Goal: Check status: Check status

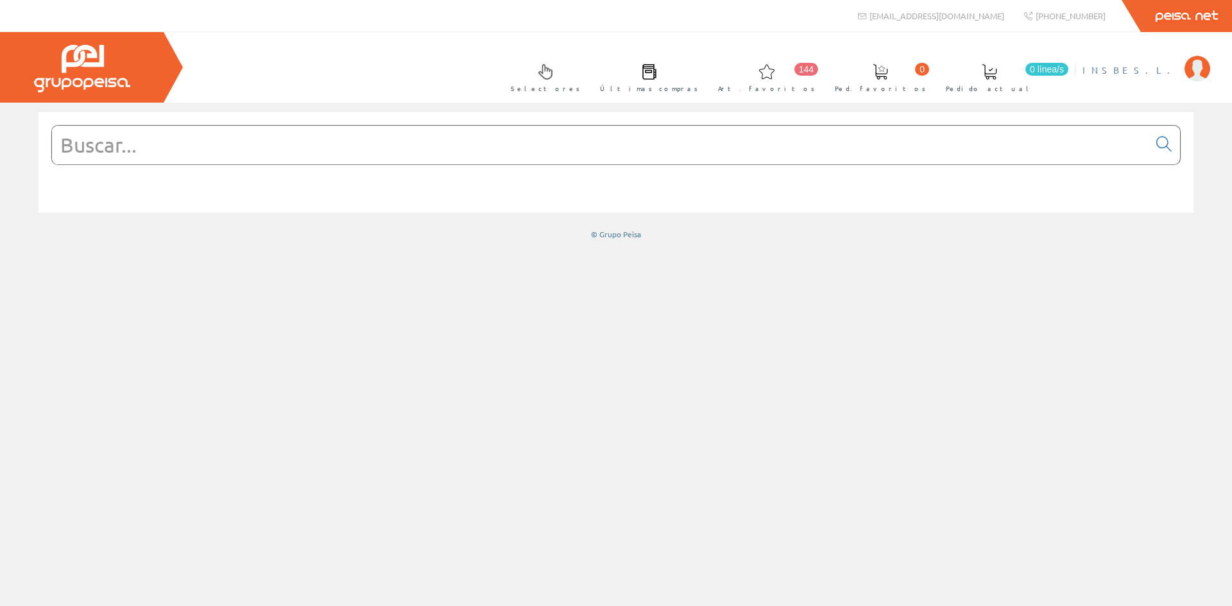
click at [1149, 69] on span "INSBE S.L." at bounding box center [1130, 70] width 96 height 13
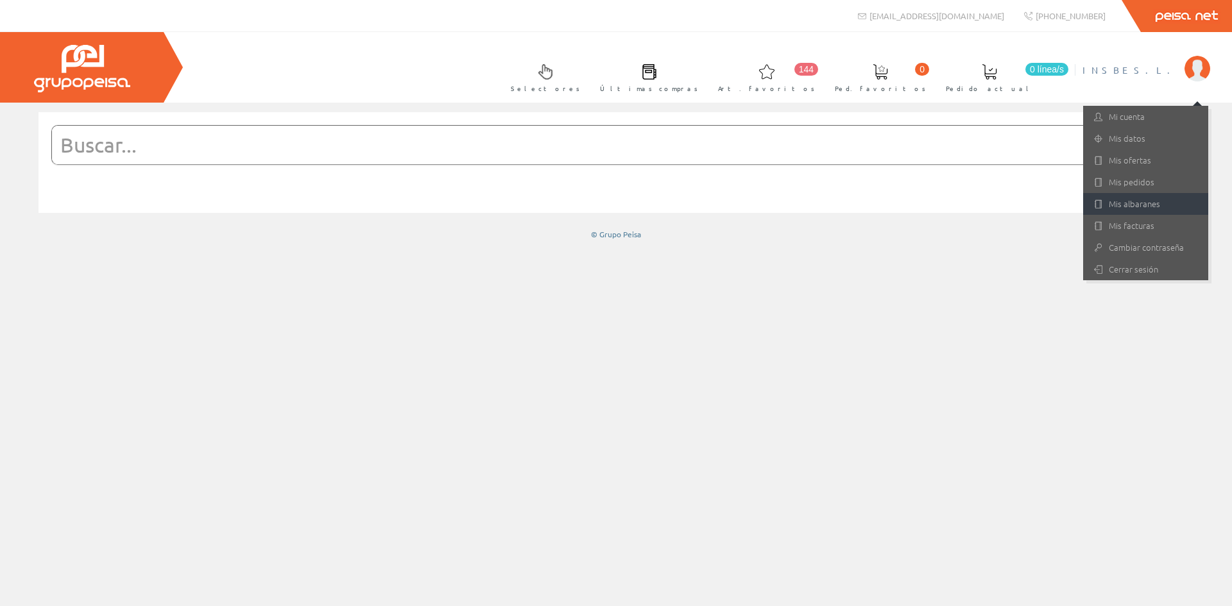
click at [1139, 203] on link "Mis albaranes" at bounding box center [1145, 204] width 125 height 22
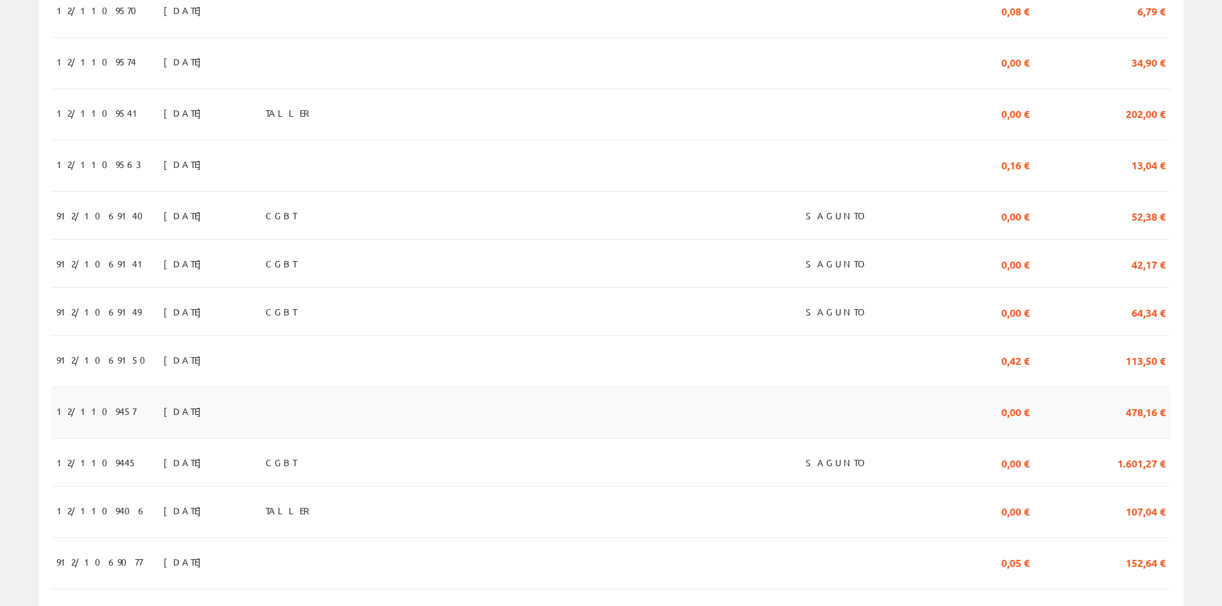
scroll to position [449, 0]
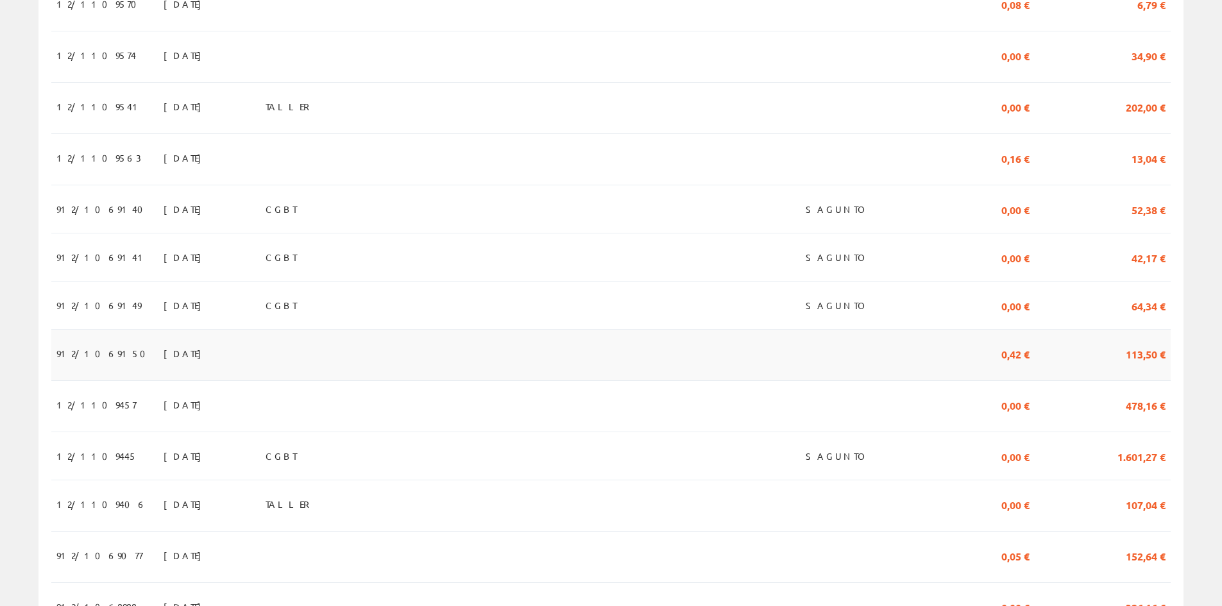
click at [164, 358] on span "[DATE]" at bounding box center [186, 354] width 44 height 22
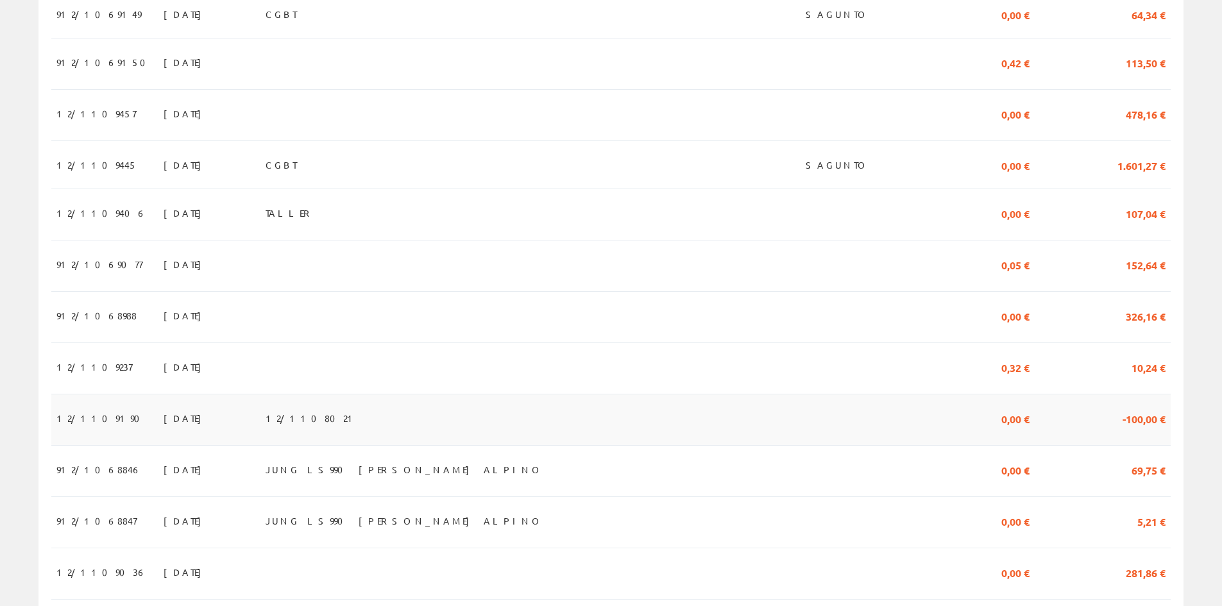
scroll to position [764, 0]
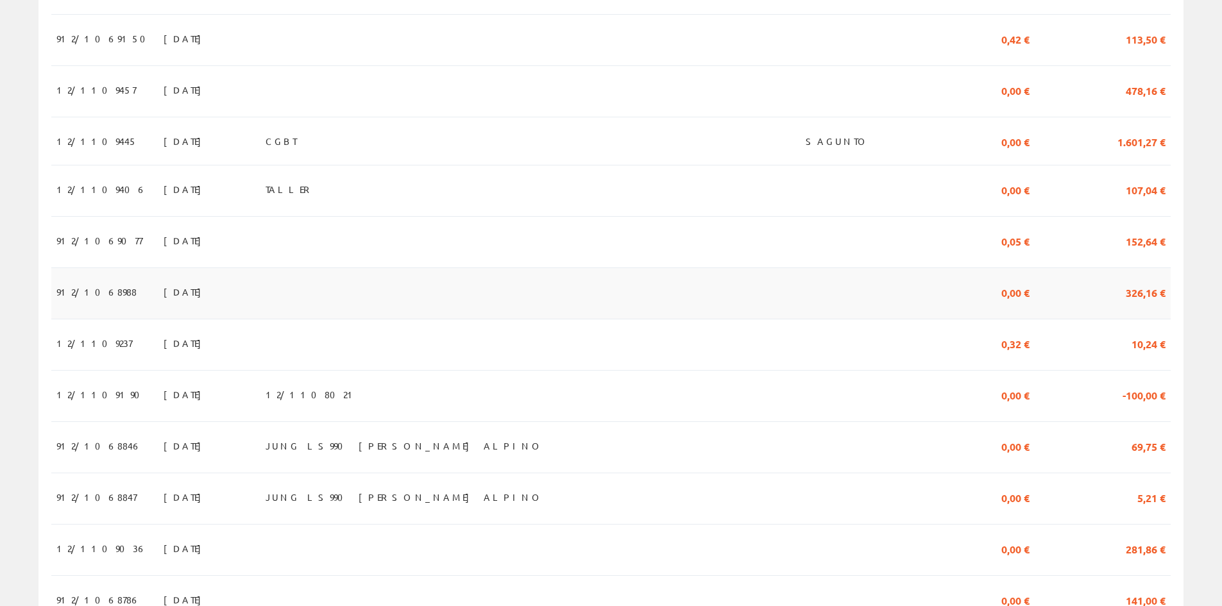
click at [164, 298] on span "[DATE]" at bounding box center [186, 292] width 44 height 22
